Goal: Task Accomplishment & Management: Complete application form

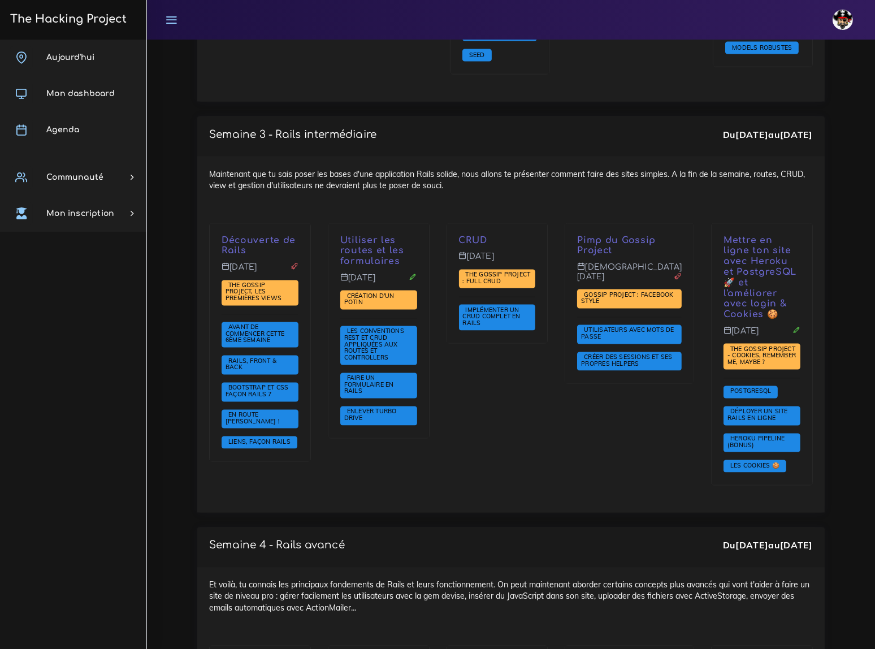
scroll to position [2211, 0]
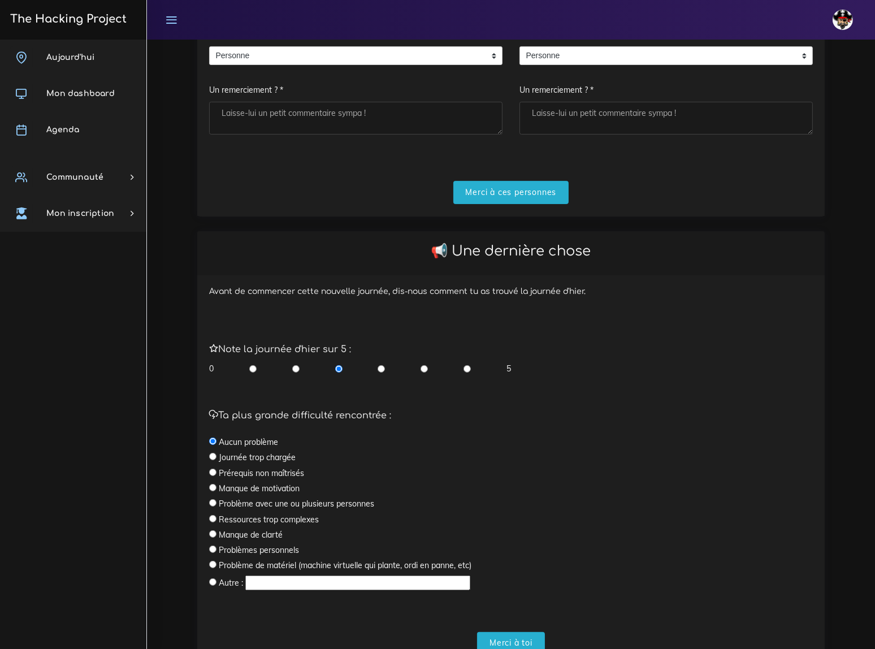
scroll to position [231, 0]
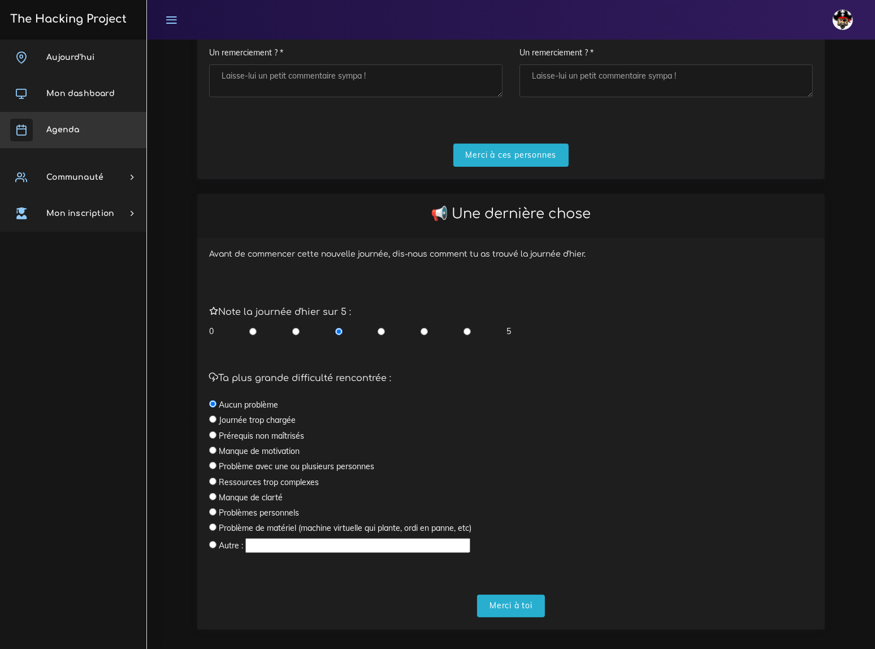
click at [68, 129] on span "Agenda" at bounding box center [62, 130] width 33 height 8
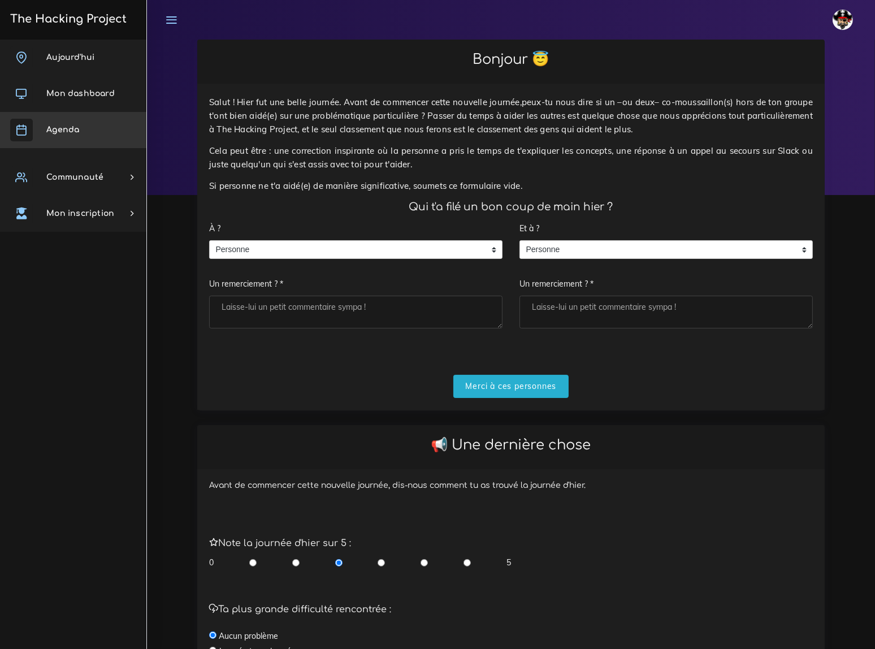
click at [70, 133] on span "Agenda" at bounding box center [62, 130] width 33 height 8
click at [525, 375] on input "Merci à ces personnes" at bounding box center [512, 386] width 116 height 23
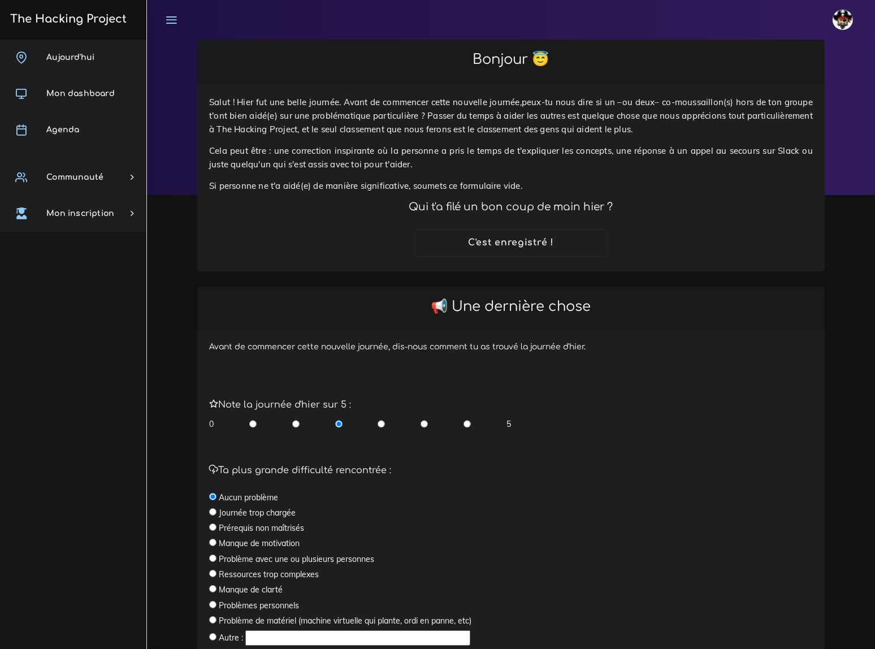
click at [465, 418] on input "radio" at bounding box center [467, 423] width 7 height 11
radio input "true"
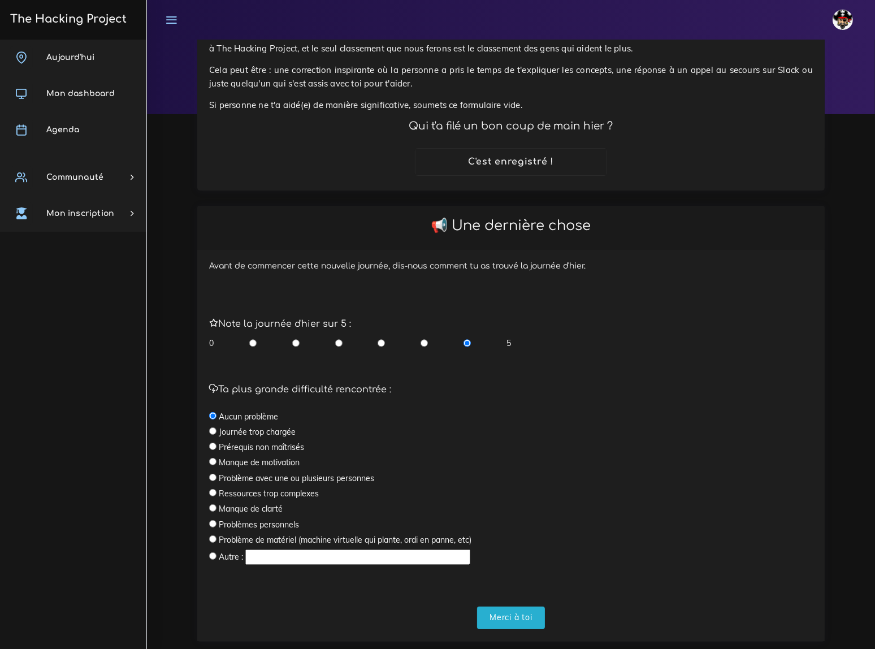
scroll to position [92, 0]
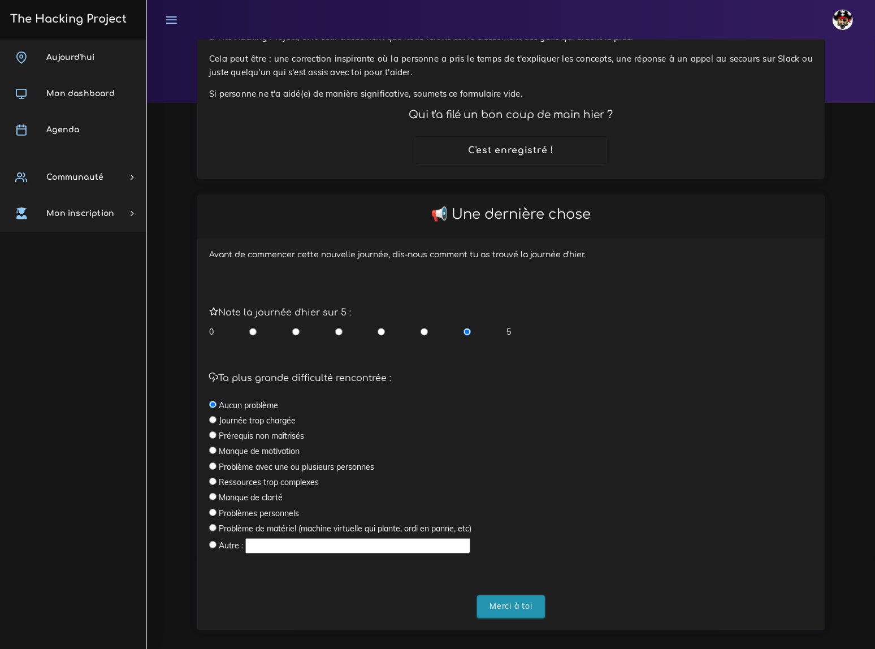
click at [519, 596] on input "Merci à toi" at bounding box center [511, 607] width 68 height 23
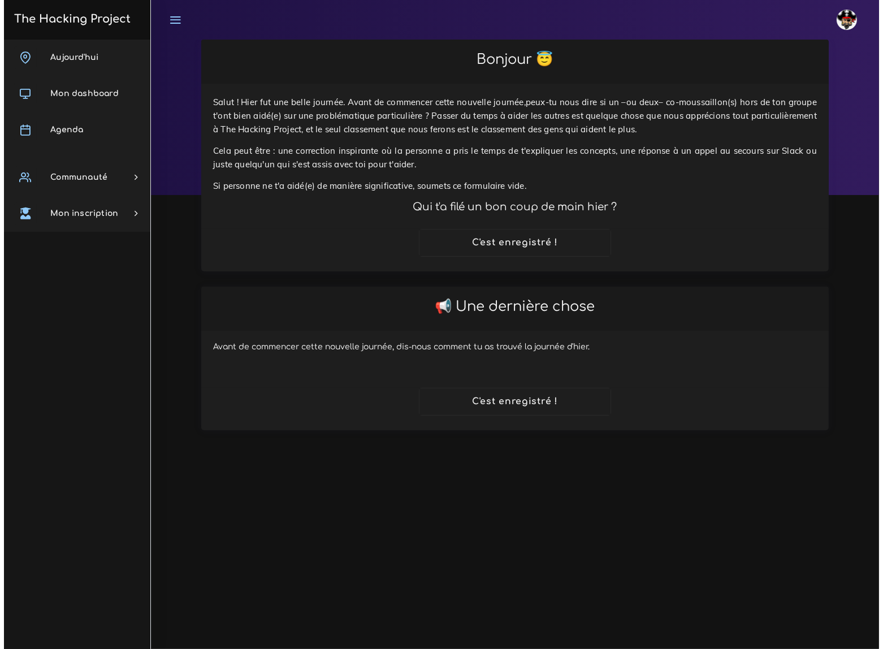
scroll to position [0, 0]
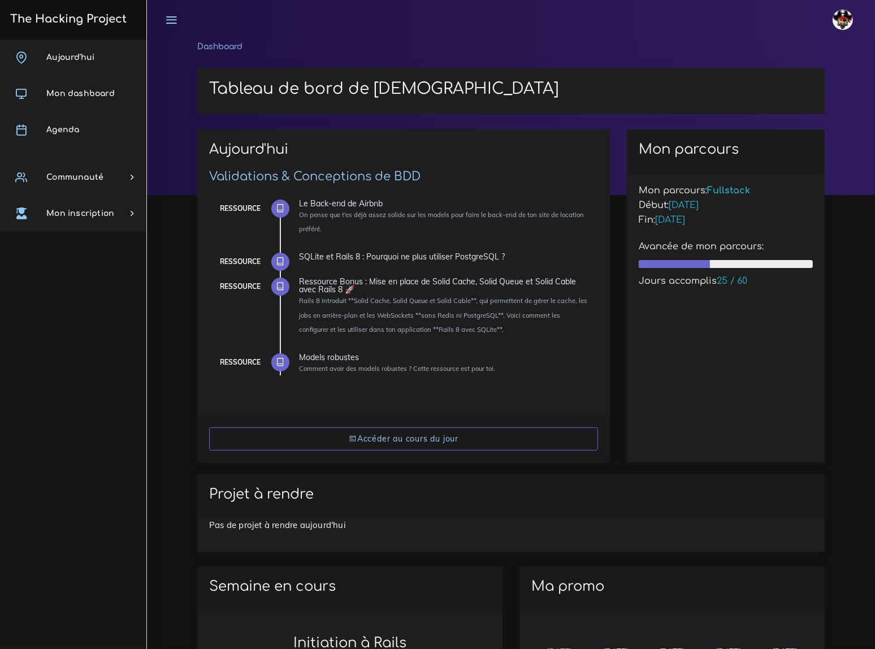
scroll to position [51, 0]
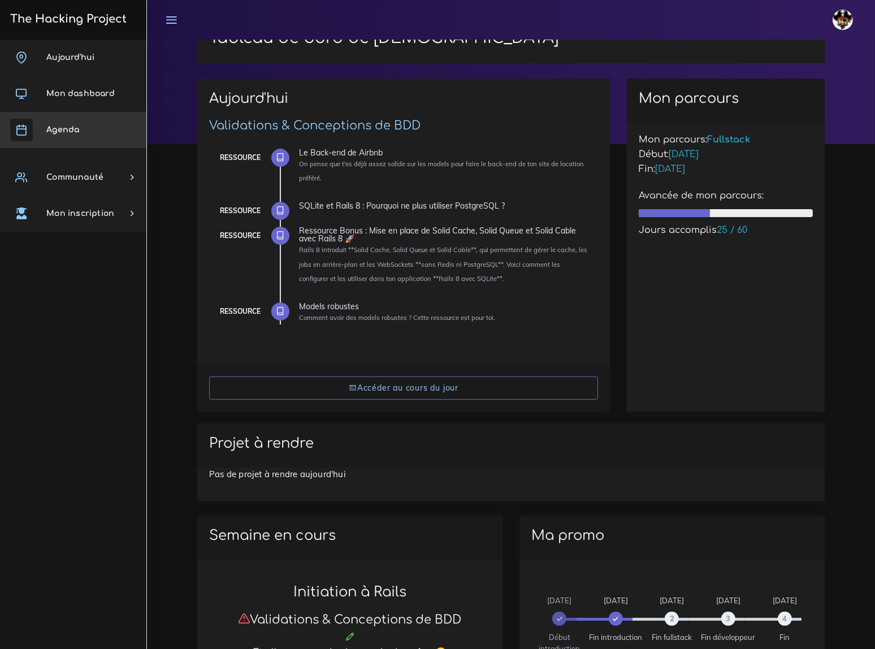
click at [67, 130] on span "Agenda" at bounding box center [62, 130] width 33 height 8
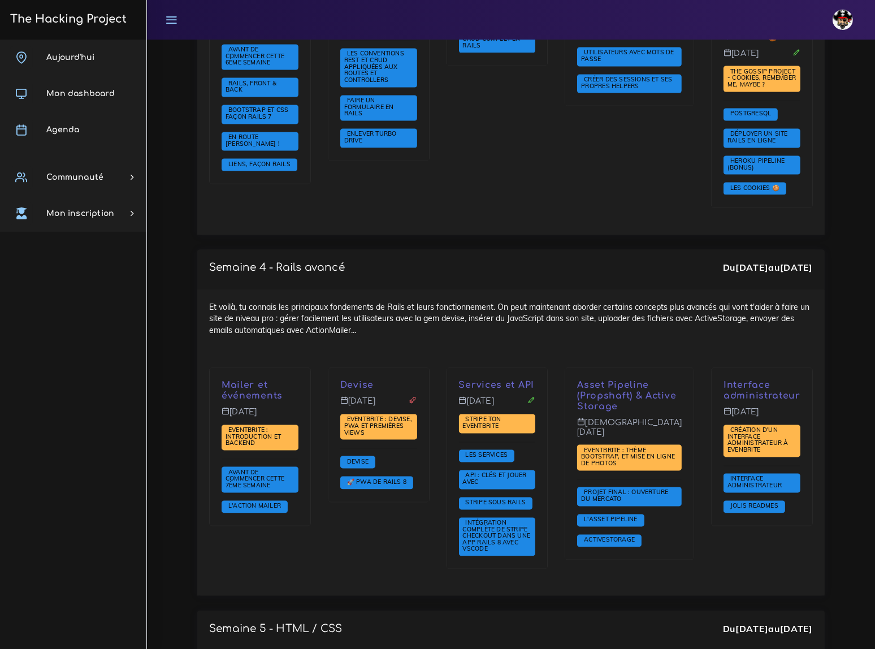
scroll to position [2467, 0]
